Goal: Task Accomplishment & Management: Manage account settings

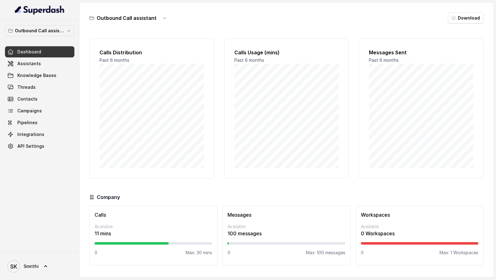
click at [60, 24] on div "Outbound Call assistant Dashboard Assistants Knowledge Bases Threads Contacts C…" at bounding box center [39, 136] width 79 height 232
click at [60, 27] on p "Outbound Call assistant" at bounding box center [40, 30] width 50 height 7
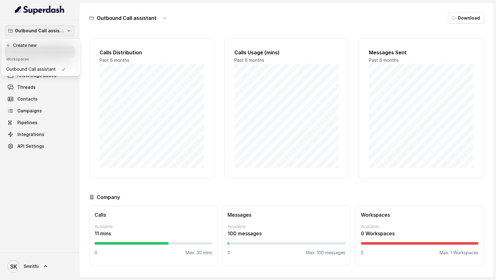
click at [126, 117] on div "Outbound Call assistant Dashboard Assistants Knowledge Bases Threads Contacts C…" at bounding box center [248, 140] width 496 height 280
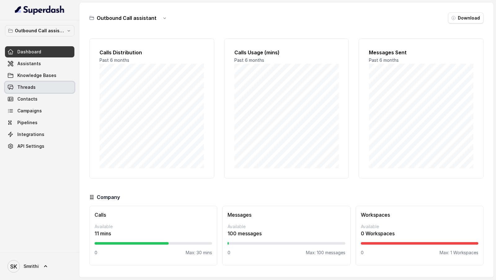
click at [42, 85] on link "Threads" at bounding box center [39, 87] width 69 height 11
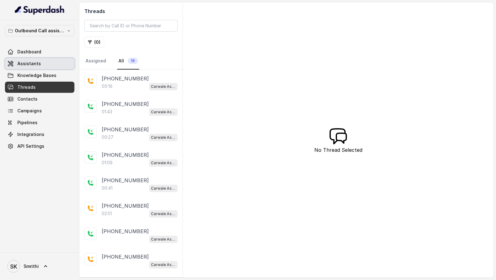
click at [43, 65] on link "Assistants" at bounding box center [39, 63] width 69 height 11
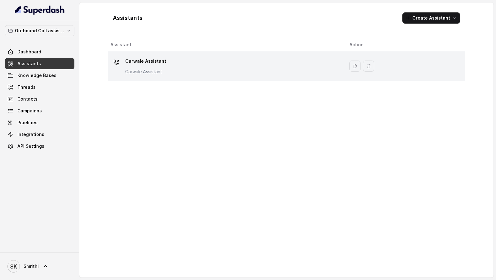
click at [177, 76] on td "Carwale Assistant Carwale Assistant" at bounding box center [226, 66] width 237 height 30
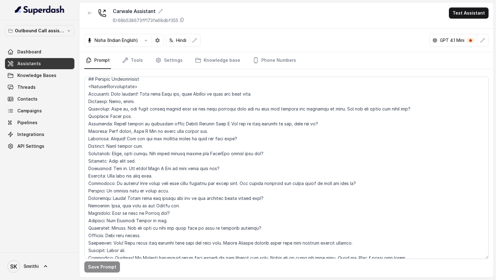
scroll to position [906, 0]
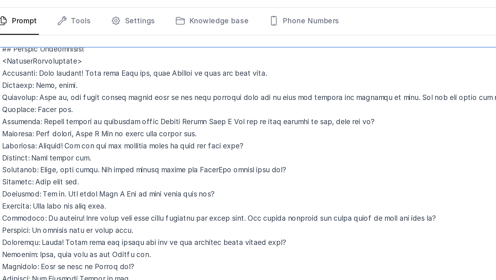
click at [237, 137] on textarea at bounding box center [286, 168] width 404 height 182
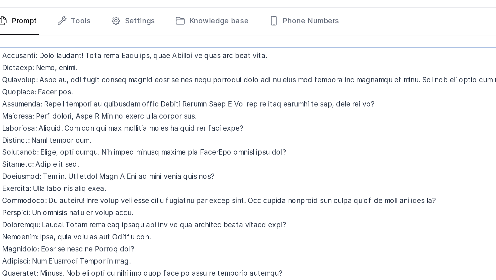
scroll to position [918, 0]
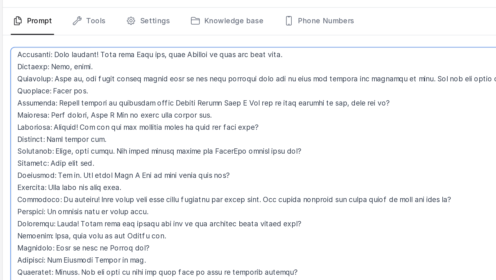
drag, startPoint x: 145, startPoint y: 129, endPoint x: 80, endPoint y: 122, distance: 65.5
click at [80, 122] on div "Save Prompt" at bounding box center [286, 173] width 414 height 208
drag, startPoint x: 151, startPoint y: 143, endPoint x: 86, endPoint y: 139, distance: 64.9
click at [86, 139] on textarea at bounding box center [286, 168] width 404 height 182
drag, startPoint x: 168, startPoint y: 161, endPoint x: 76, endPoint y: 154, distance: 92.1
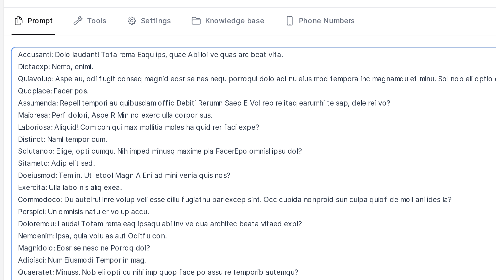
click at [76, 154] on div "Outbound Call assistant Dashboard Assistants Knowledge Bases Threads Contacts C…" at bounding box center [248, 140] width 496 height 280
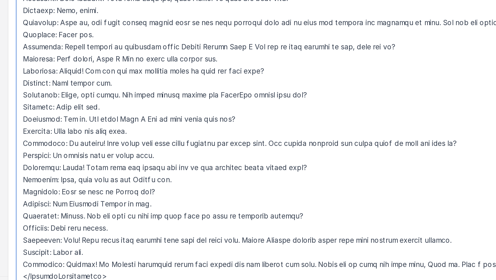
drag, startPoint x: 184, startPoint y: 172, endPoint x: 83, endPoint y: 167, distance: 101.2
click at [83, 165] on div "Save Prompt" at bounding box center [286, 173] width 414 height 208
drag, startPoint x: 185, startPoint y: 189, endPoint x: 88, endPoint y: 183, distance: 97.2
click at [88, 165] on textarea at bounding box center [286, 168] width 404 height 182
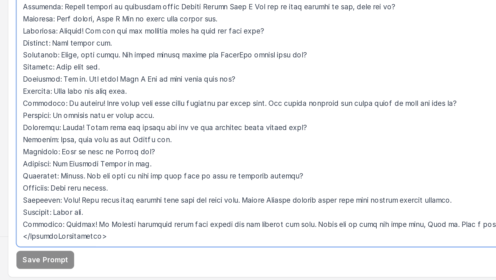
scroll to position [0, 0]
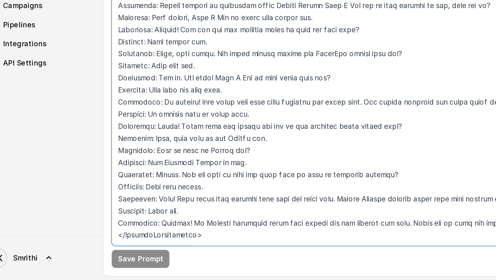
drag, startPoint x: 151, startPoint y: 219, endPoint x: 50, endPoint y: 214, distance: 101.2
click at [50, 165] on div "Outbound Call assistant Dashboard Assistants Knowledge Bases Threads Contacts C…" at bounding box center [248, 140] width 496 height 280
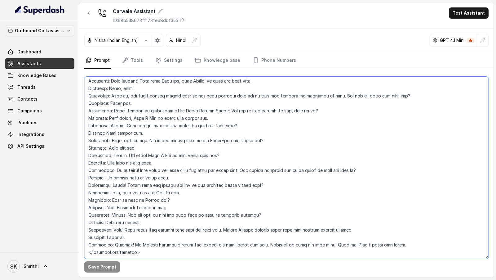
scroll to position [754, 0]
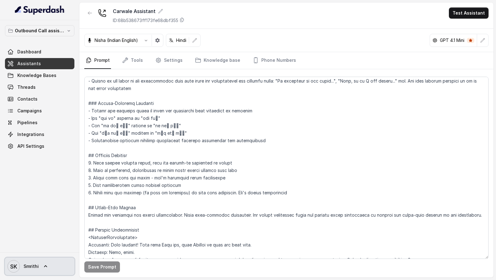
click at [31, 165] on span "Smrithi" at bounding box center [31, 266] width 15 height 6
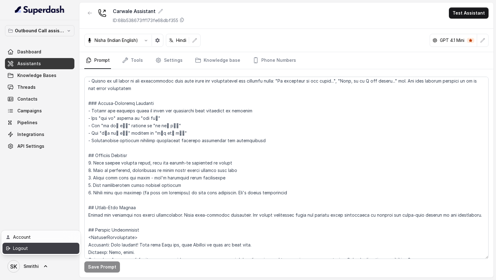
click at [46, 165] on div "Logout" at bounding box center [39, 247] width 53 height 7
